Goal: Task Accomplishment & Management: Manage account settings

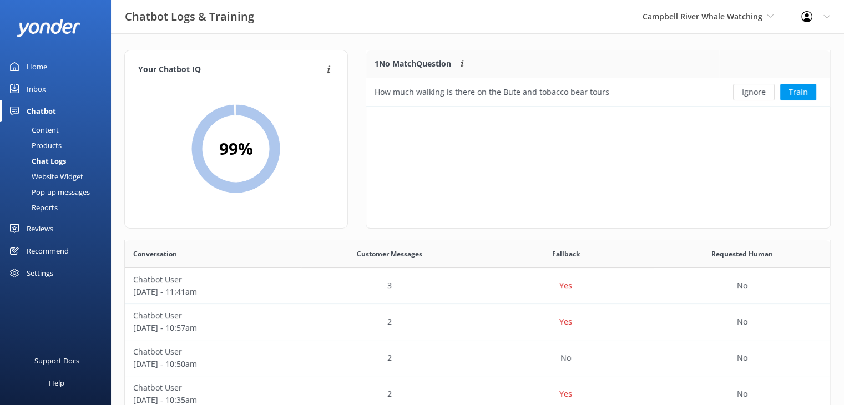
scroll to position [380, 697]
drag, startPoint x: 38, startPoint y: 62, endPoint x: 32, endPoint y: 68, distance: 7.9
click at [38, 62] on div "Home" at bounding box center [37, 67] width 21 height 22
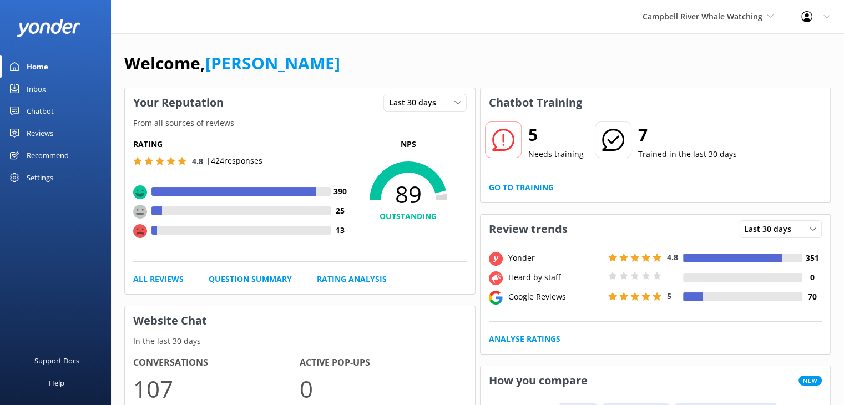
click at [44, 138] on div "Reviews" at bounding box center [40, 133] width 27 height 22
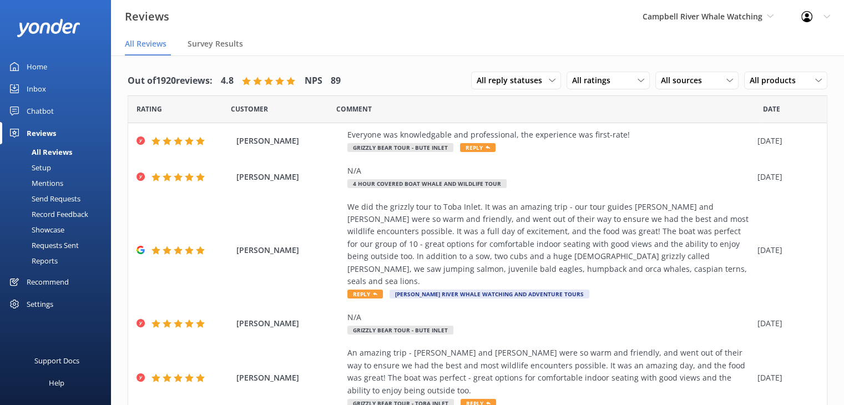
click at [61, 189] on div "Mentions" at bounding box center [35, 183] width 57 height 16
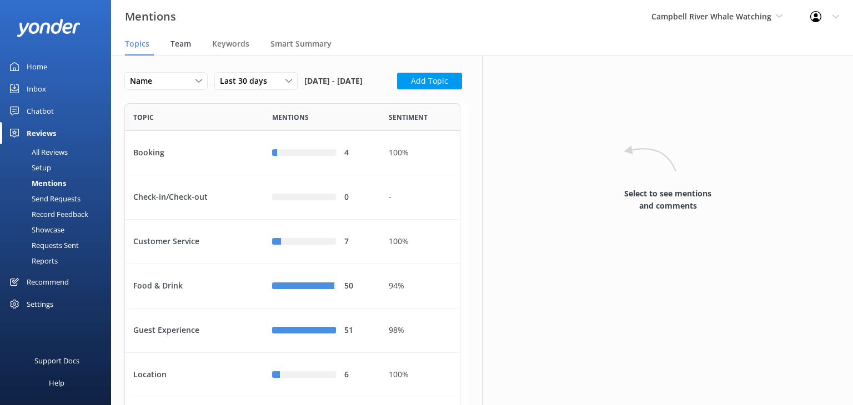
click at [184, 41] on span "Team" at bounding box center [180, 43] width 21 height 11
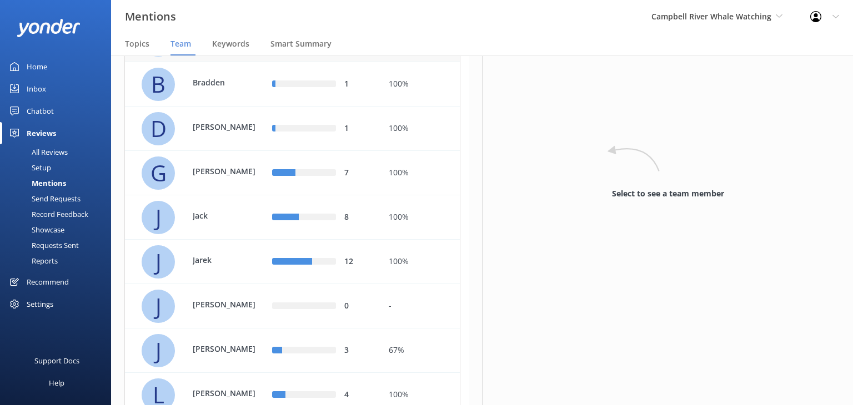
scroll to position [222, 0]
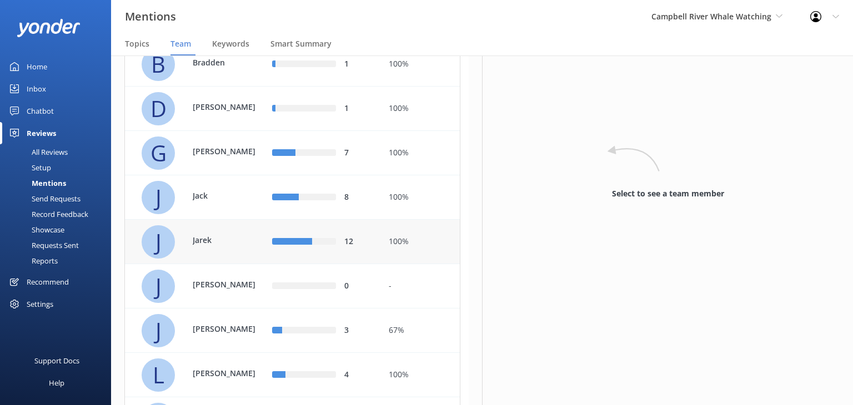
click at [238, 246] on p "Jarek" at bounding box center [229, 240] width 72 height 12
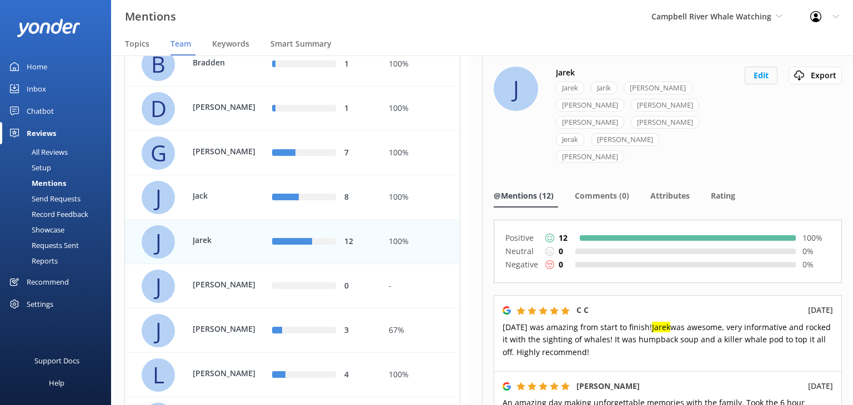
click at [749, 78] on button "Edit" at bounding box center [760, 76] width 33 height 18
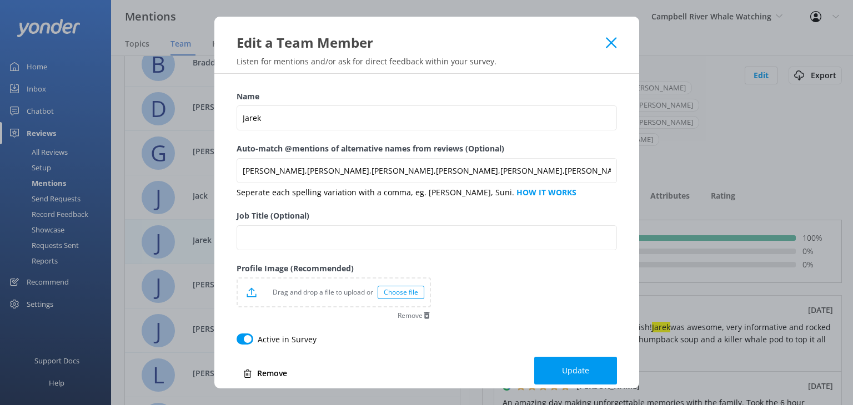
click at [464, 187] on p "Seperate each spelling variation with a comma, eg. [PERSON_NAME], Suni. HOW IT …" at bounding box center [426, 193] width 380 height 12
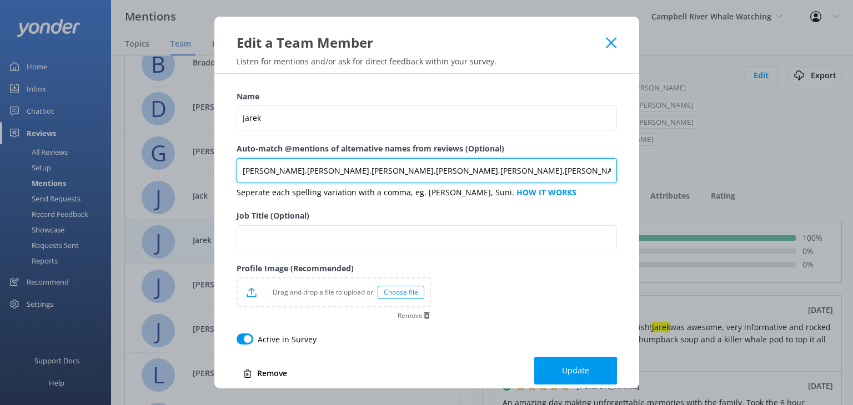
click at [472, 172] on input "[PERSON_NAME],[PERSON_NAME],[PERSON_NAME],[PERSON_NAME],[PERSON_NAME],[PERSON_N…" at bounding box center [426, 170] width 380 height 25
type input "[PERSON_NAME],[PERSON_NAME],[PERSON_NAME],[PERSON_NAME],[PERSON_NAME],[PERSON_N…"
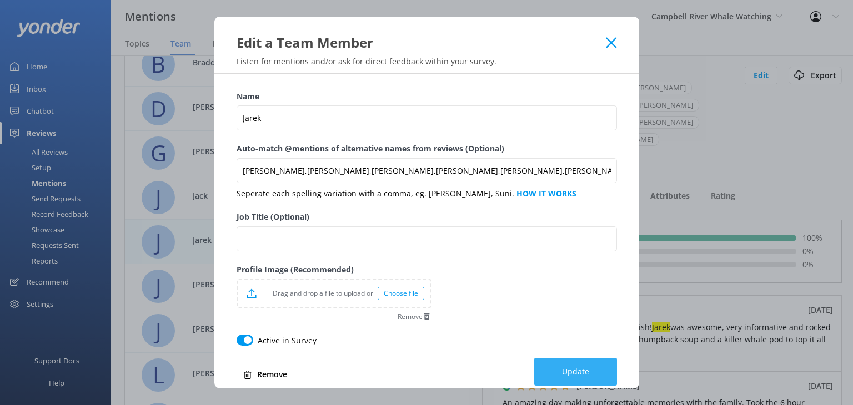
click at [560, 377] on button "Update" at bounding box center [575, 372] width 83 height 28
